Goal: Information Seeking & Learning: Learn about a topic

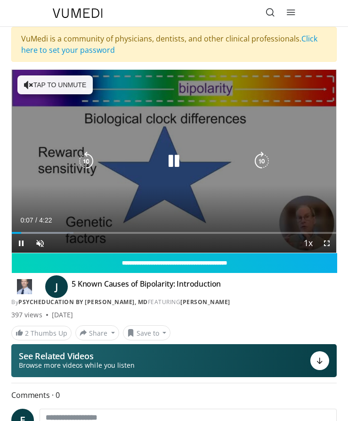
click at [264, 160] on icon "Video Player" at bounding box center [262, 161] width 19 height 19
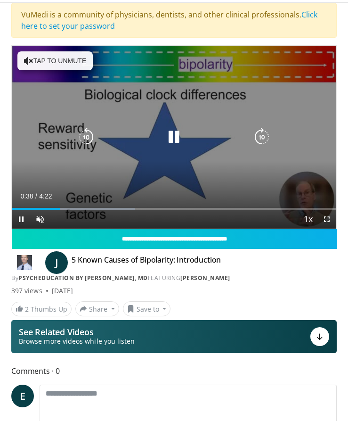
scroll to position [47, 0]
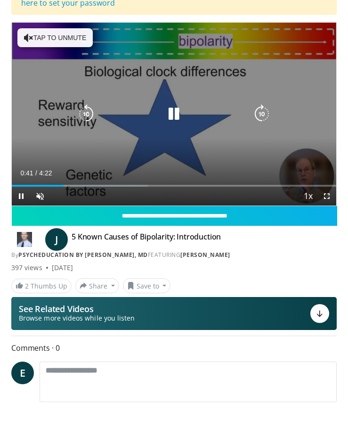
click at [261, 113] on icon "Video Player" at bounding box center [262, 114] width 19 height 19
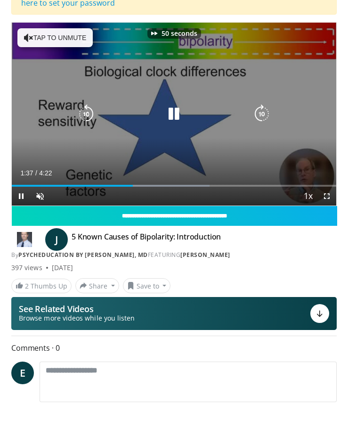
click at [261, 113] on icon "Video Player" at bounding box center [262, 114] width 19 height 19
click at [260, 114] on icon "Video Player" at bounding box center [262, 114] width 19 height 19
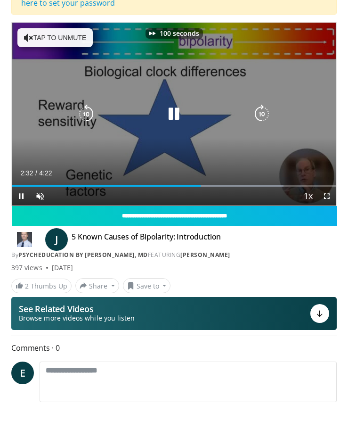
click at [260, 114] on icon "Video Player" at bounding box center [262, 114] width 19 height 19
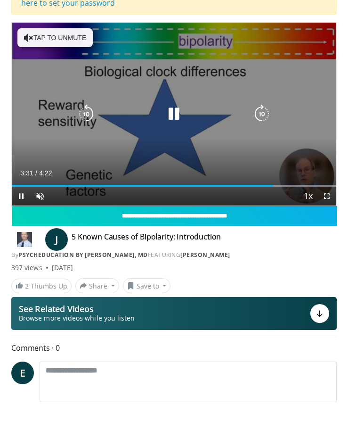
click at [50, 35] on button "Tap to unmute" at bounding box center [54, 37] width 75 height 19
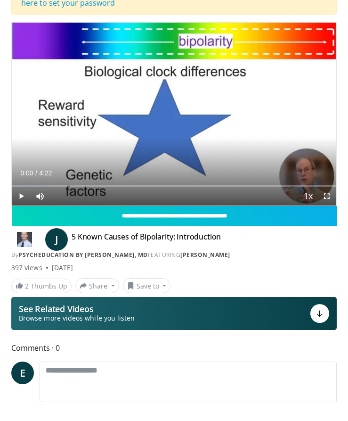
drag, startPoint x: 334, startPoint y: 186, endPoint x: -2, endPoint y: 189, distance: 336.2
click at [0, 189] on html "Specialties Adult & Family Medicine Allergy, [MEDICAL_DATA], Immunology Anesthe…" at bounding box center [174, 163] width 348 height 421
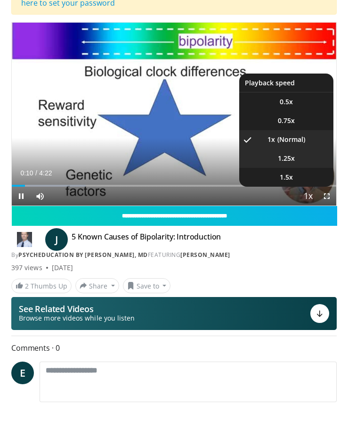
click at [299, 160] on li "1.25x" at bounding box center [287, 158] width 94 height 19
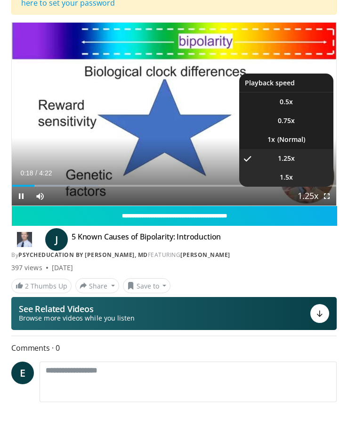
click at [282, 179] on span "1.5x" at bounding box center [286, 177] width 13 height 9
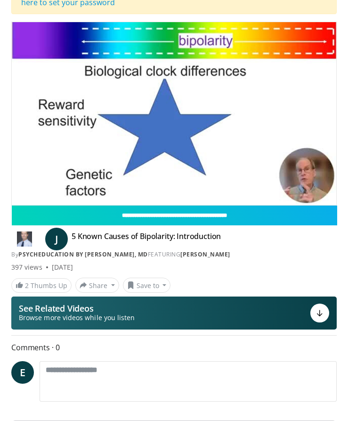
scroll to position [0, 0]
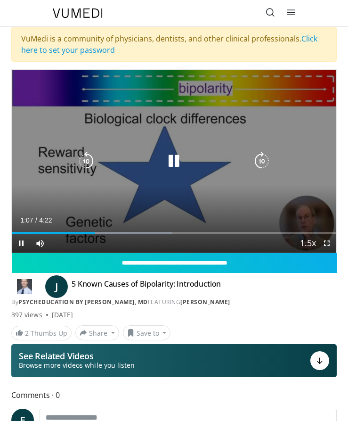
click at [265, 159] on icon "Video Player" at bounding box center [262, 161] width 19 height 19
